Goal: Entertainment & Leisure: Browse casually

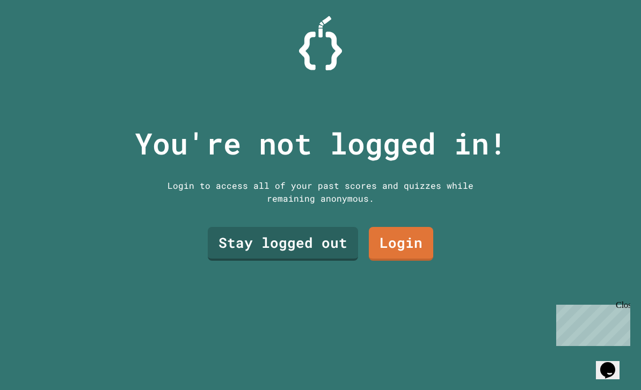
click at [325, 261] on link "Stay logged out" at bounding box center [283, 244] width 150 height 34
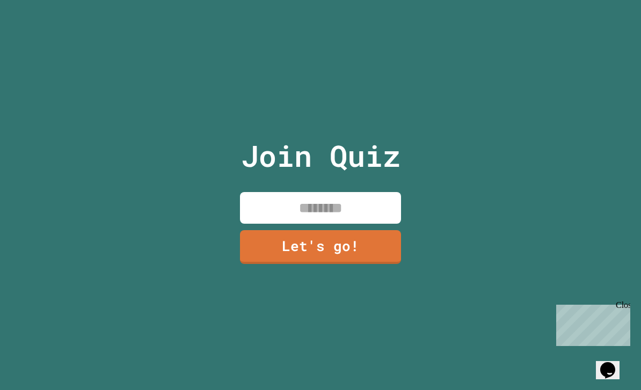
click at [371, 220] on input at bounding box center [320, 208] width 161 height 32
click at [513, 225] on div "Join Quiz ******** Let's go!" at bounding box center [320, 195] width 641 height 390
click at [374, 221] on input "********" at bounding box center [320, 208] width 161 height 32
type input "*****"
click at [522, 189] on div "Join Quiz ***** Let's go!" at bounding box center [320, 195] width 641 height 390
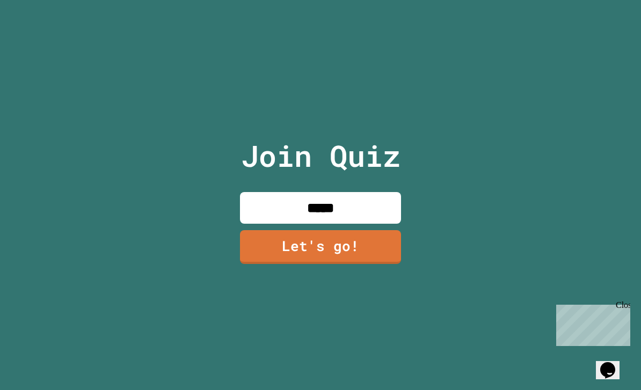
click at [375, 264] on link "Let's go!" at bounding box center [320, 247] width 161 height 34
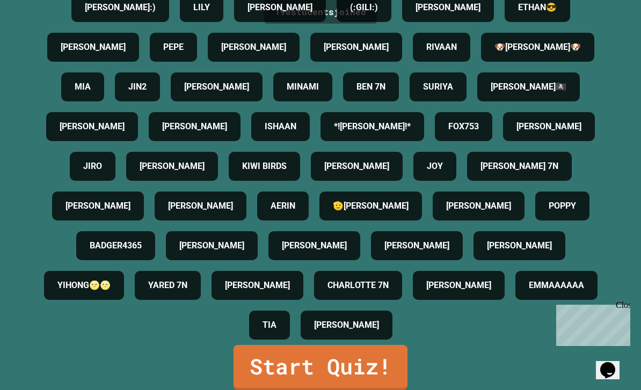
scroll to position [34, 0]
click at [388, 364] on link "Start Quiz!" at bounding box center [320, 367] width 174 height 45
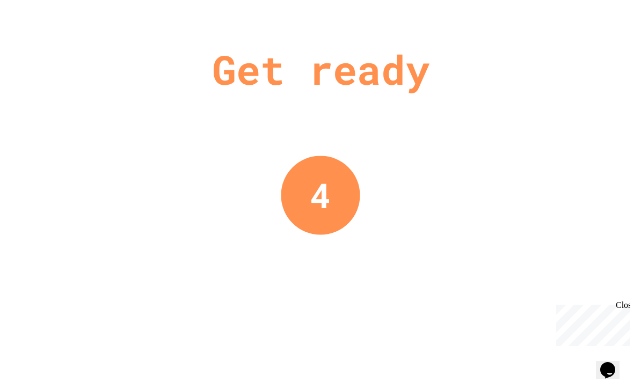
scroll to position [0, 0]
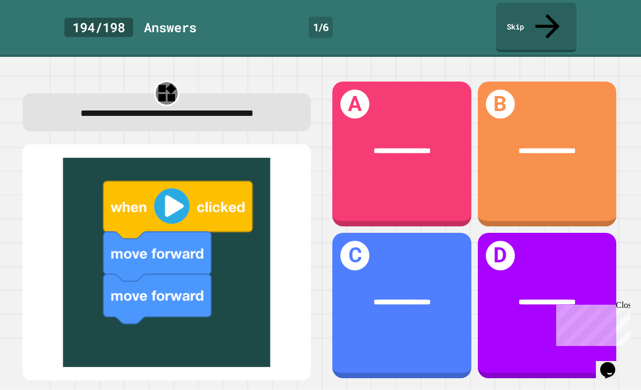
click at [552, 162] on div "**********" at bounding box center [547, 154] width 139 height 145
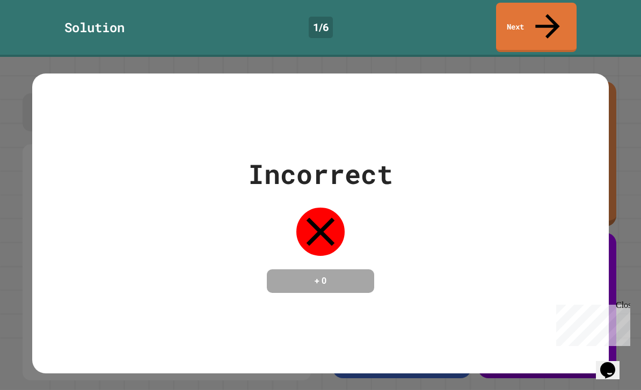
click at [567, 211] on div "Incorrect + 0" at bounding box center [320, 223] width 577 height 139
click at [261, 169] on div "Incorrect + 0" at bounding box center [320, 223] width 145 height 139
click at [579, 232] on div "Incorrect + 0" at bounding box center [320, 223] width 577 height 139
click at [625, 306] on div "Close" at bounding box center [622, 307] width 13 height 13
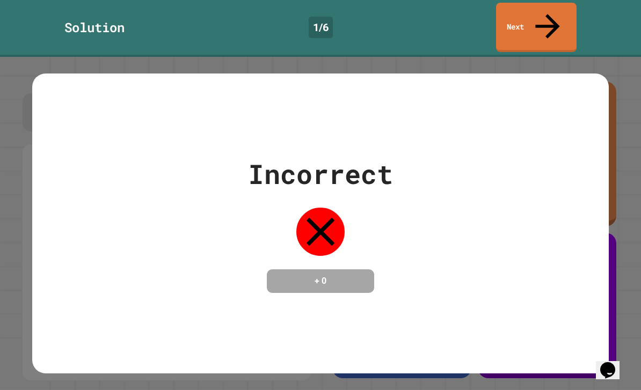
click at [580, 233] on div "Incorrect + 0" at bounding box center [320, 223] width 577 height 139
click at [553, 258] on div "Incorrect + 0" at bounding box center [320, 223] width 577 height 139
click at [552, 258] on div "Incorrect + 0" at bounding box center [320, 223] width 577 height 139
click at [543, 269] on div "Incorrect + 0" at bounding box center [320, 224] width 577 height 300
click at [543, 268] on div "Incorrect + 0" at bounding box center [320, 224] width 577 height 300
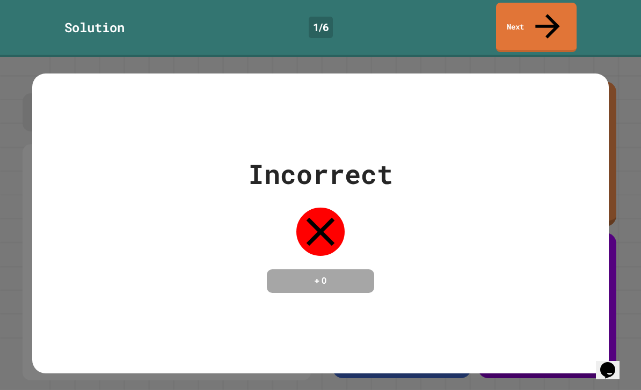
click at [507, 218] on div "Incorrect + 0" at bounding box center [320, 223] width 577 height 139
click at [479, 167] on div "Incorrect + 0" at bounding box center [320, 223] width 577 height 139
click at [452, 240] on div "Incorrect + 0" at bounding box center [320, 223] width 577 height 139
click at [372, 224] on div "Incorrect + 0" at bounding box center [320, 223] width 145 height 139
click at [353, 212] on div "Incorrect + 0" at bounding box center [320, 223] width 145 height 139
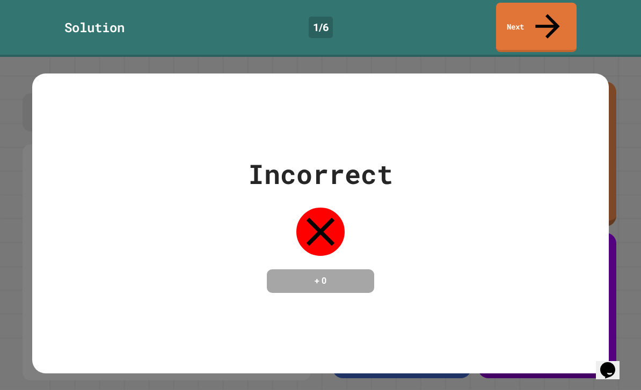
click at [446, 219] on div "Incorrect + 0" at bounding box center [320, 223] width 577 height 139
click at [508, 242] on div "Incorrect + 0" at bounding box center [320, 223] width 577 height 139
click at [339, 275] on h4 "+ 0" at bounding box center [321, 281] width 86 height 13
click at [326, 208] on icon at bounding box center [320, 232] width 48 height 48
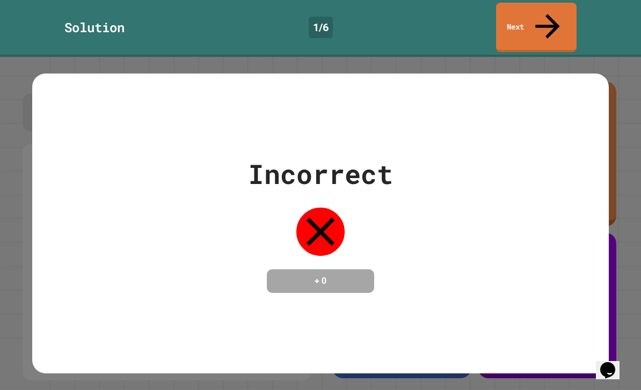
click at [330, 275] on h4 "+ 0" at bounding box center [321, 281] width 86 height 13
click at [318, 218] on icon at bounding box center [320, 232] width 28 height 28
click at [384, 160] on div "Incorrect + 0" at bounding box center [320, 223] width 145 height 139
click at [341, 208] on icon at bounding box center [320, 232] width 48 height 48
click at [385, 210] on div "Incorrect + 0" at bounding box center [320, 223] width 145 height 139
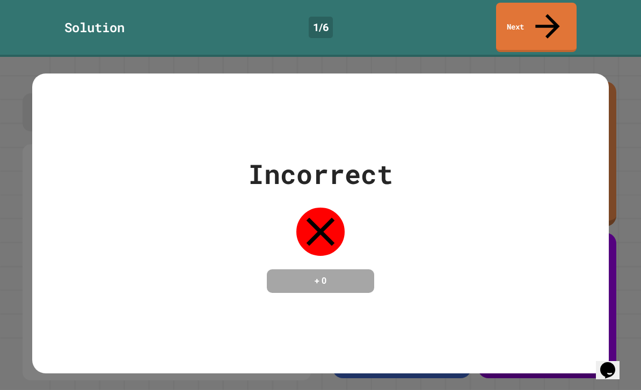
click at [554, 283] on div "Incorrect + 0" at bounding box center [320, 224] width 577 height 300
click at [548, 20] on link "Next" at bounding box center [536, 27] width 81 height 49
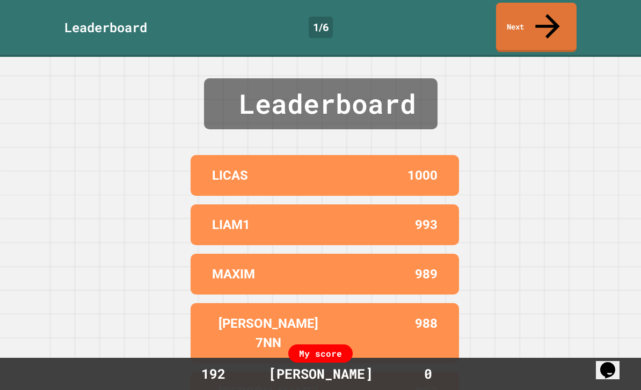
click at [561, 14] on link "Next" at bounding box center [536, 27] width 81 height 49
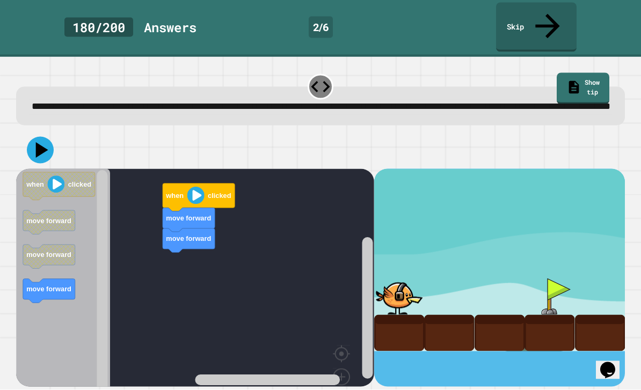
scroll to position [31, 0]
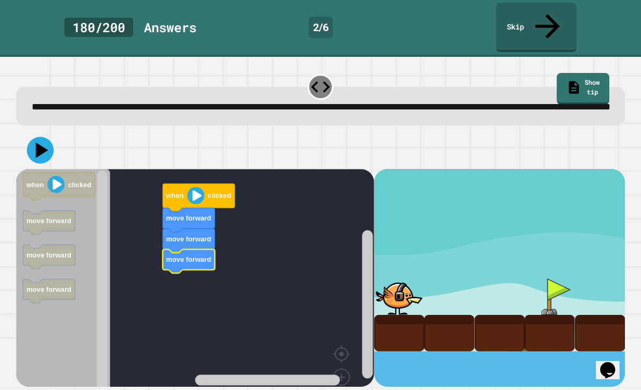
click at [38, 143] on icon at bounding box center [42, 151] width 12 height 16
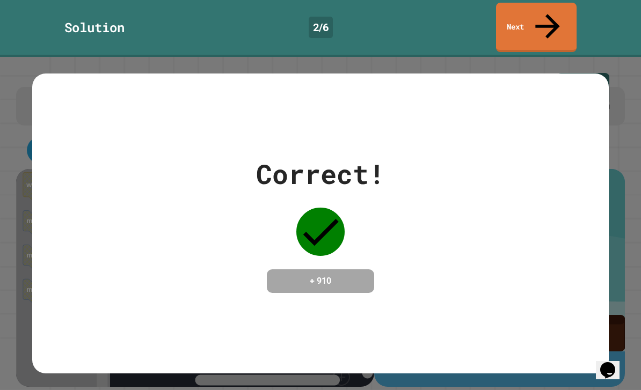
scroll to position [0, 0]
click at [552, 17] on icon at bounding box center [547, 26] width 37 height 37
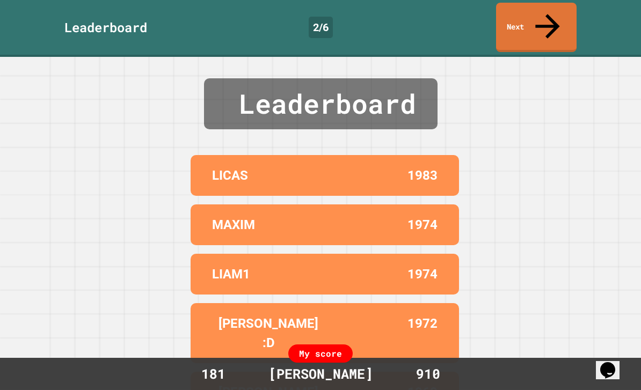
click at [549, 17] on icon at bounding box center [547, 26] width 37 height 37
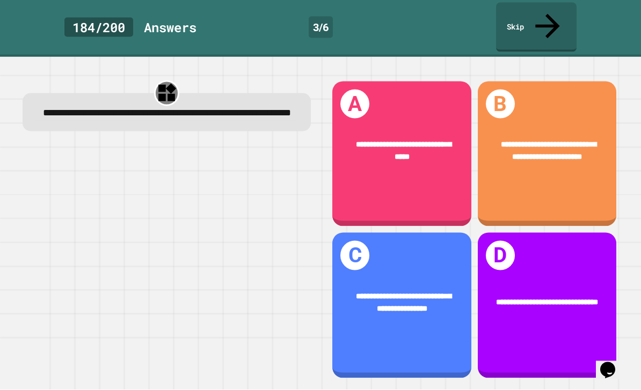
scroll to position [30, 0]
click at [581, 156] on div "**********" at bounding box center [547, 154] width 139 height 145
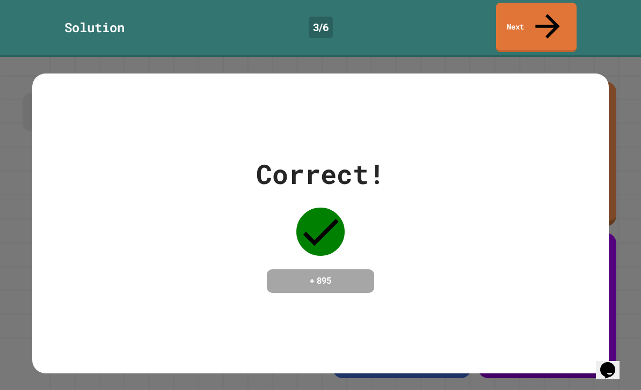
scroll to position [0, 0]
click at [560, 18] on link "Next" at bounding box center [536, 27] width 81 height 49
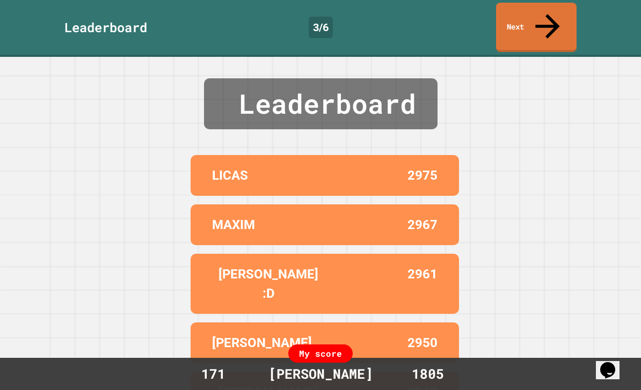
click at [557, 13] on link "Next" at bounding box center [536, 27] width 81 height 49
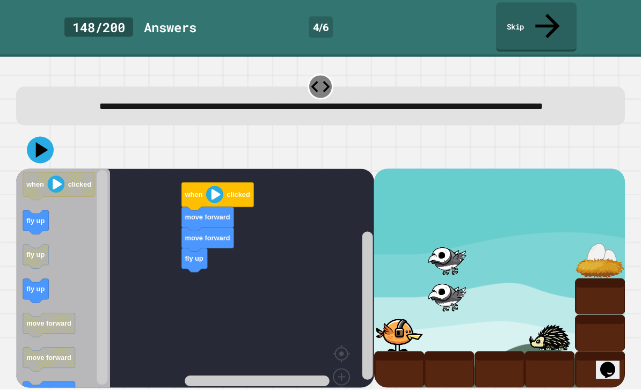
scroll to position [34, 0]
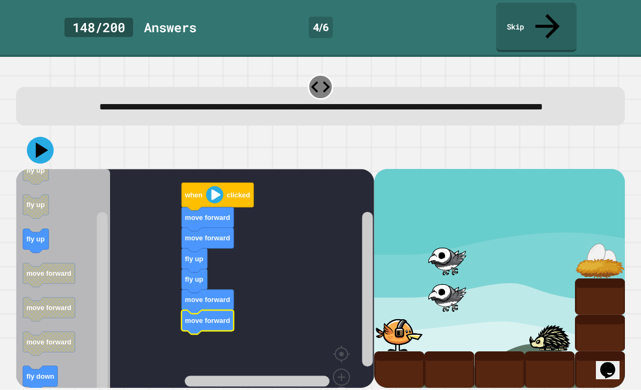
click at [33, 137] on icon at bounding box center [40, 150] width 27 height 27
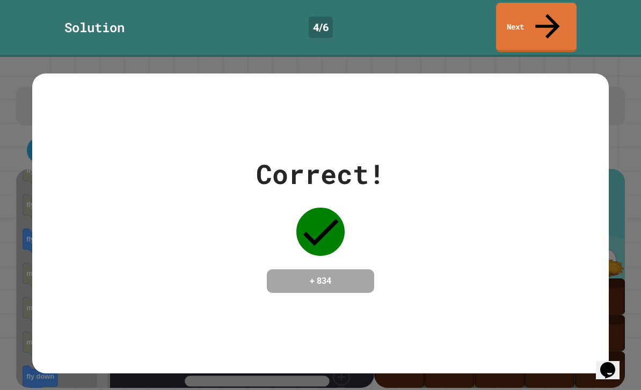
scroll to position [0, 0]
click at [548, 7] on link "Next" at bounding box center [536, 27] width 81 height 49
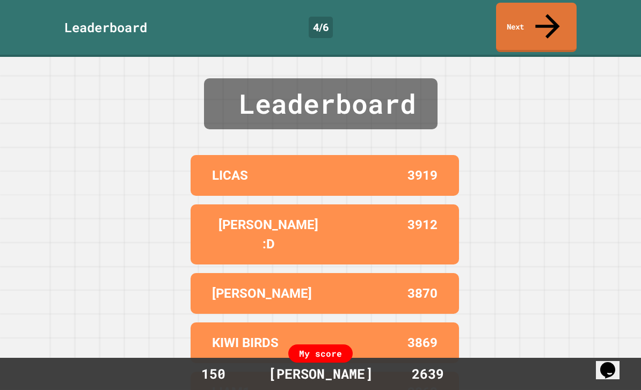
click at [554, 13] on link "Next" at bounding box center [536, 27] width 81 height 49
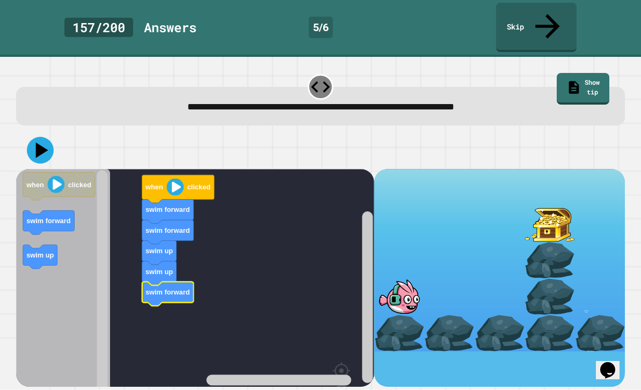
click at [46, 137] on icon at bounding box center [40, 150] width 27 height 27
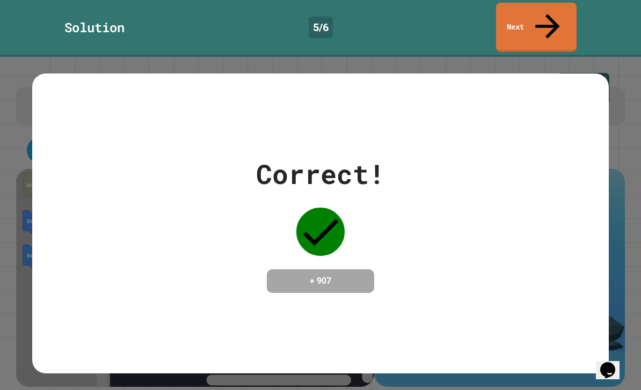
click at [551, 14] on icon at bounding box center [547, 26] width 24 height 24
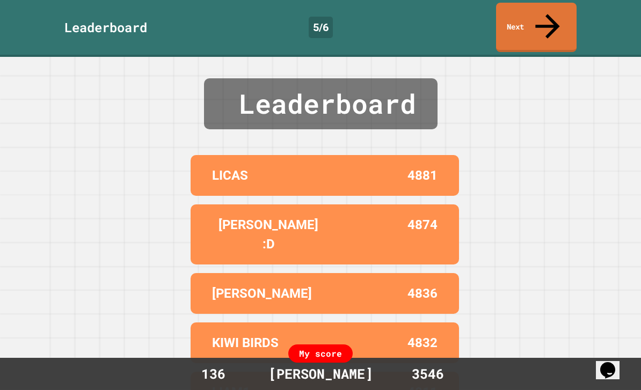
click at [560, 10] on link "Next" at bounding box center [536, 27] width 81 height 49
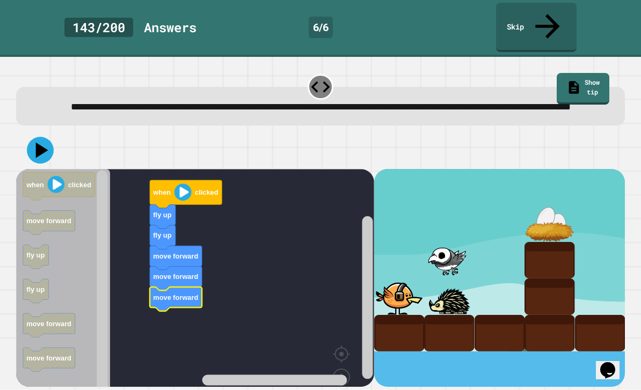
click at [38, 137] on icon at bounding box center [40, 150] width 27 height 27
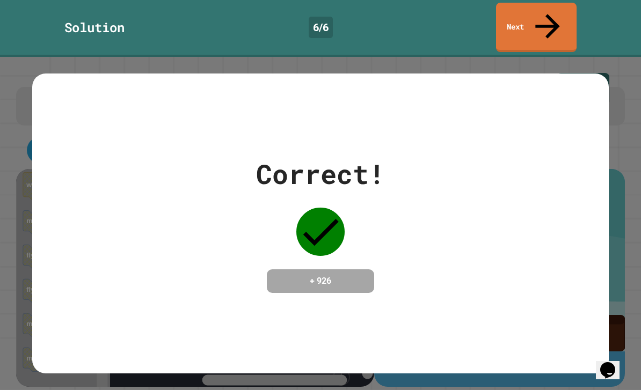
click at [551, 22] on link "Next" at bounding box center [536, 27] width 81 height 49
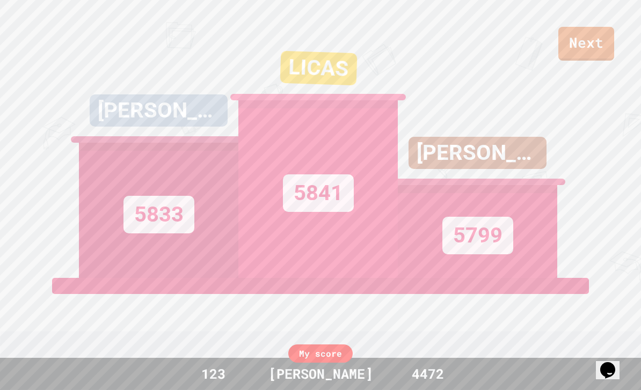
click at [599, 49] on link "Next" at bounding box center [586, 44] width 56 height 34
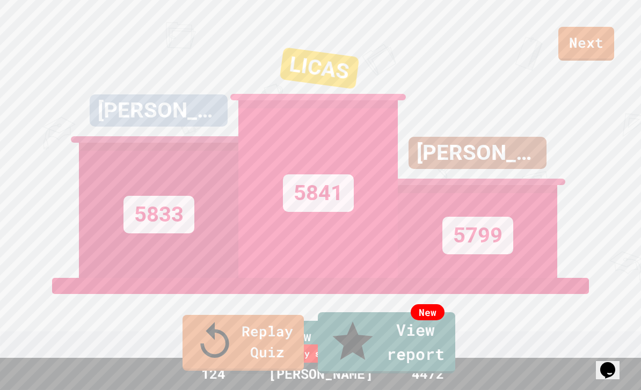
click at [437, 351] on link "New View report" at bounding box center [386, 342] width 137 height 61
